Goal: Find specific fact: Find specific fact

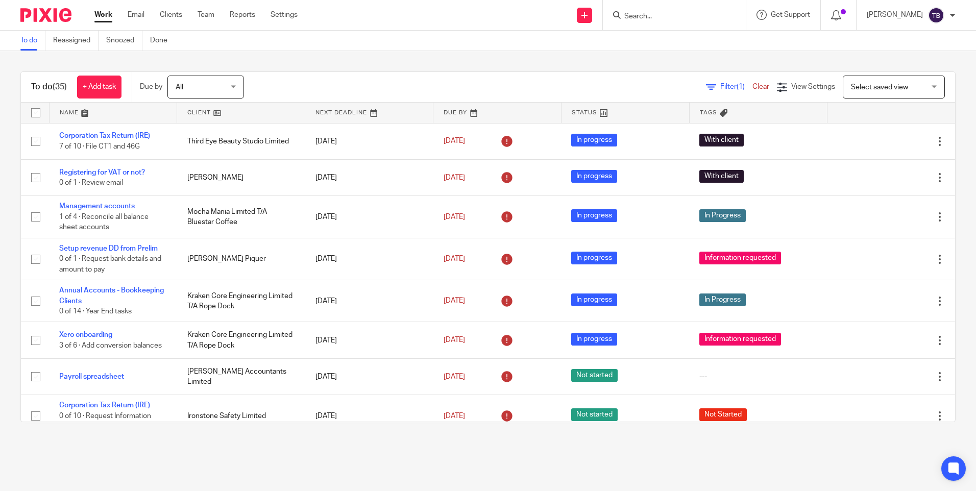
click at [672, 20] on input "Search" at bounding box center [669, 16] width 92 height 9
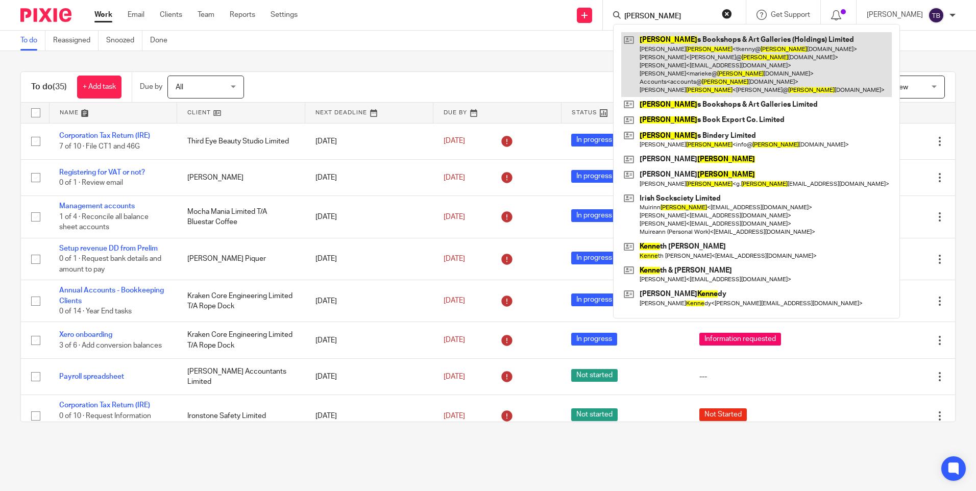
type input "kenny"
click at [682, 47] on link at bounding box center [756, 64] width 271 height 65
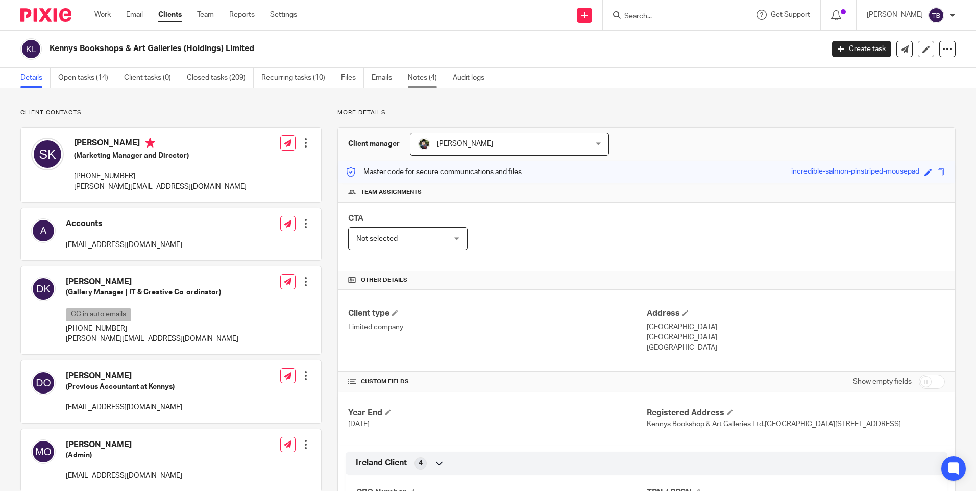
click at [413, 79] on link "Notes (4)" at bounding box center [426, 78] width 37 height 20
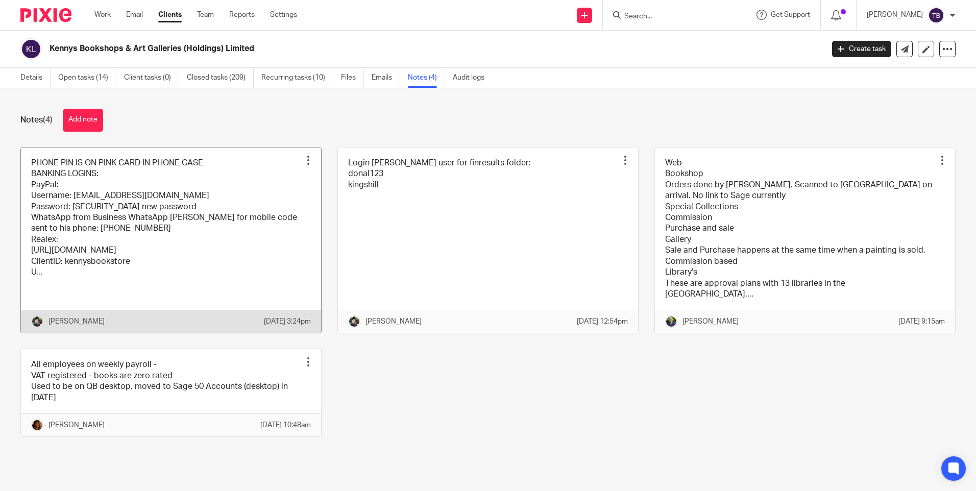
click at [213, 218] on link at bounding box center [171, 241] width 300 height 186
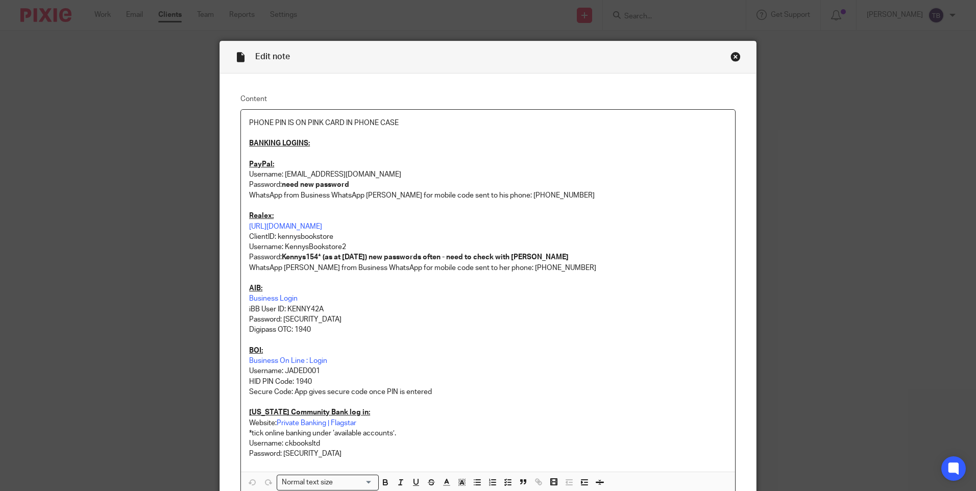
click at [302, 310] on p "iBB User ID: KENNY42A" at bounding box center [488, 309] width 478 height 10
copy p "KENNY42A"
click at [296, 317] on p "Password: Kennys1940" at bounding box center [488, 320] width 478 height 10
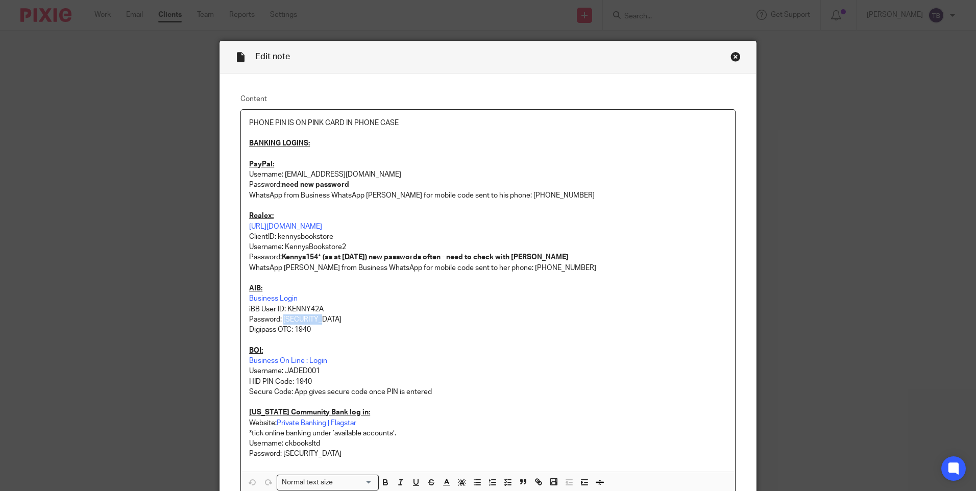
copy p "Kennys1940"
click at [731, 58] on div "Close this dialog window" at bounding box center [736, 57] width 10 height 10
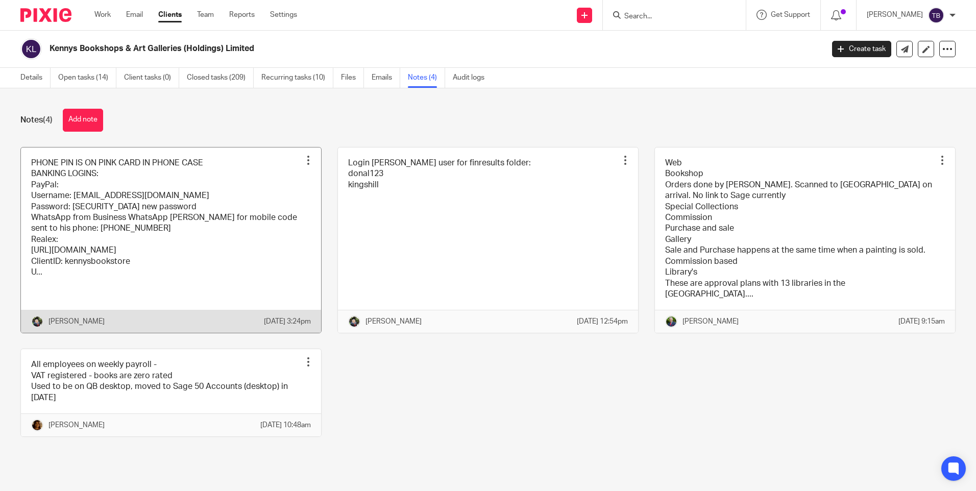
click at [133, 236] on link at bounding box center [171, 241] width 300 height 186
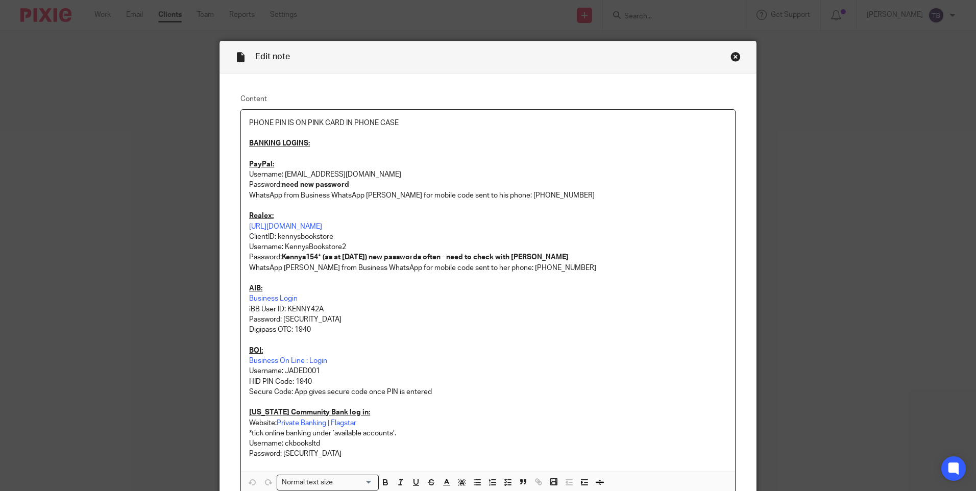
click at [302, 306] on p "iBB User ID: KENNY42A" at bounding box center [488, 309] width 478 height 10
copy p "KENNY42A"
click at [299, 319] on p "Password: [SECURITY_DATA]" at bounding box center [488, 320] width 478 height 10
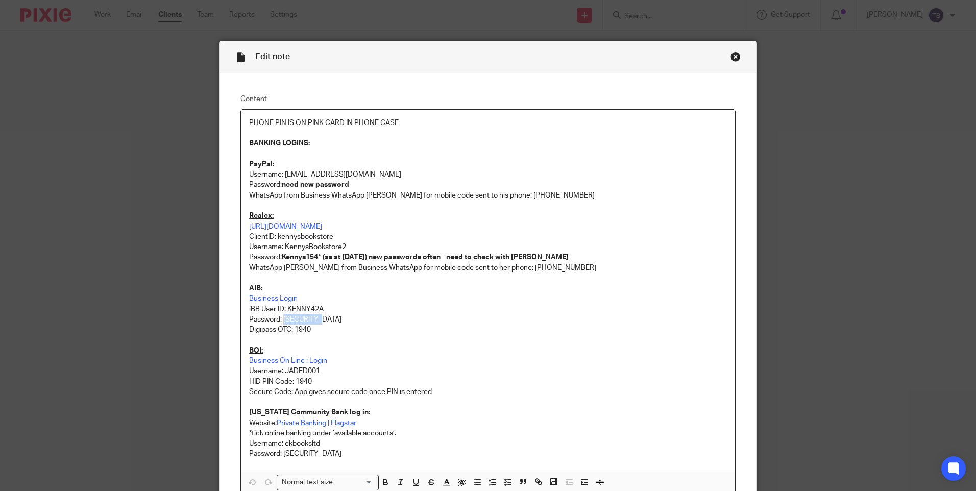
copy p "Kennys1940"
click at [305, 309] on p "iBB User ID: KENNY42A" at bounding box center [488, 309] width 478 height 10
copy p "KENNY42A"
click at [300, 319] on p "Password: [SECURITY_DATA]" at bounding box center [488, 320] width 478 height 10
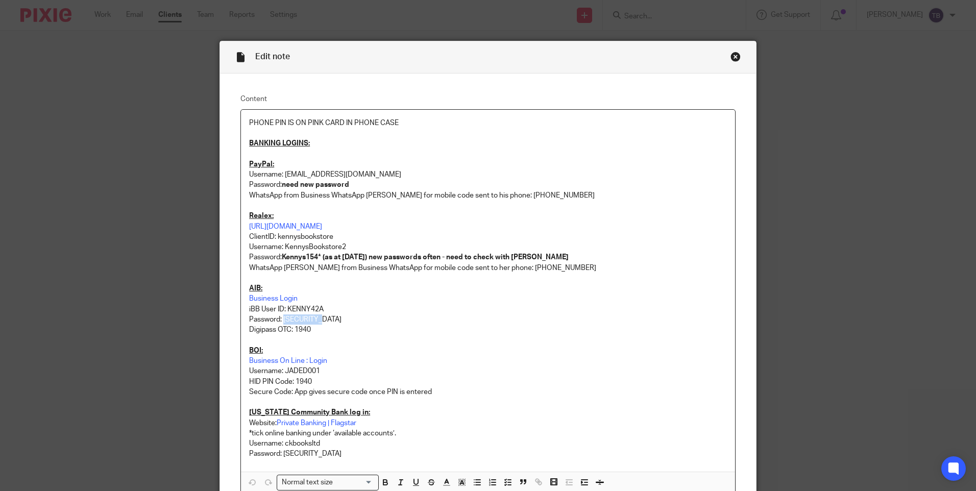
click at [300, 319] on p "Password: [SECURITY_DATA]" at bounding box center [488, 320] width 478 height 10
copy p "Kennys1940"
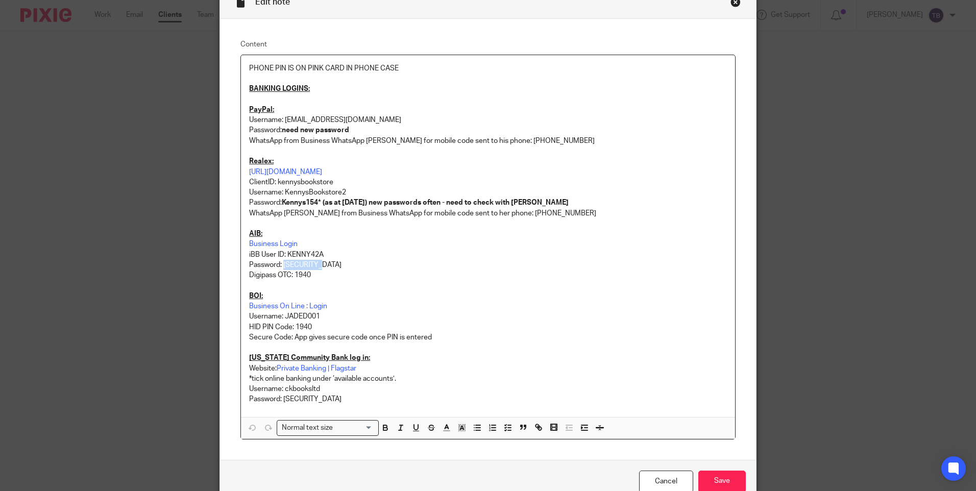
scroll to position [102, 0]
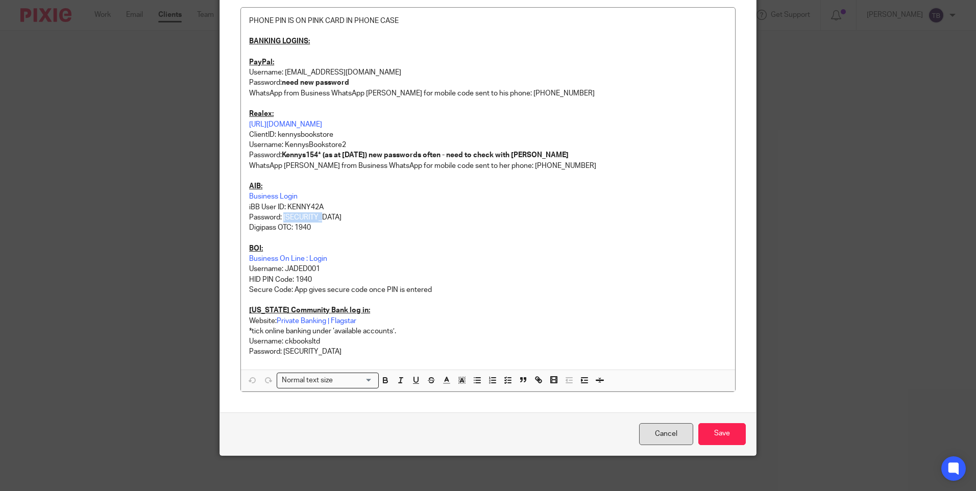
click at [660, 432] on link "Cancel" at bounding box center [666, 434] width 54 height 22
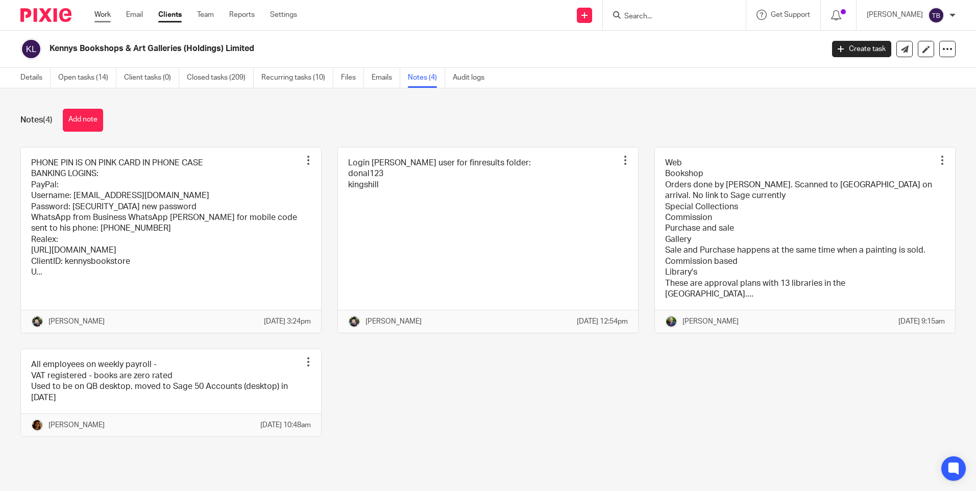
click at [105, 18] on link "Work" at bounding box center [102, 15] width 16 height 10
